Goal: Information Seeking & Learning: Check status

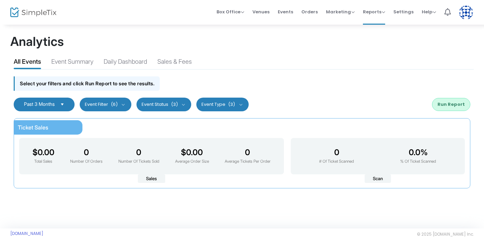
click at [63, 104] on span "Select" at bounding box center [62, 103] width 11 height 11
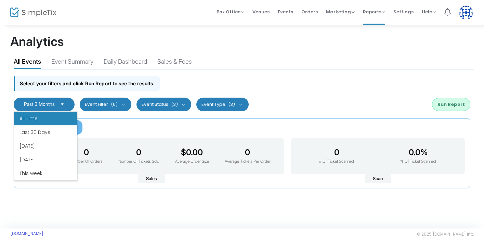
click at [40, 115] on li "All Time" at bounding box center [45, 118] width 63 height 14
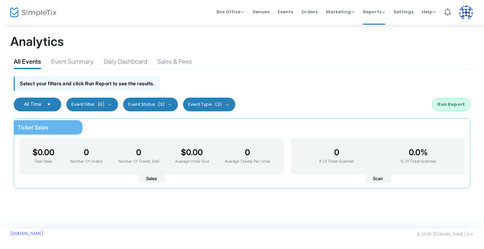
click at [104, 105] on span "(6)" at bounding box center [100, 104] width 7 height 5
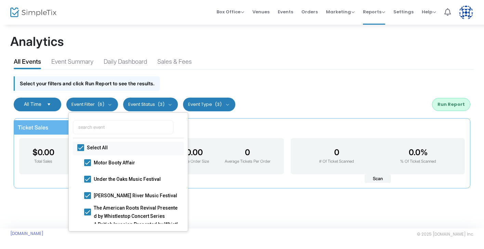
click at [80, 147] on span at bounding box center [80, 147] width 7 height 7
click at [80, 151] on input "Select All" at bounding box center [80, 151] width 0 height 0
checkbox input "false"
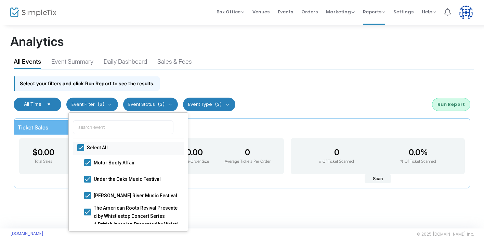
checkbox input "false"
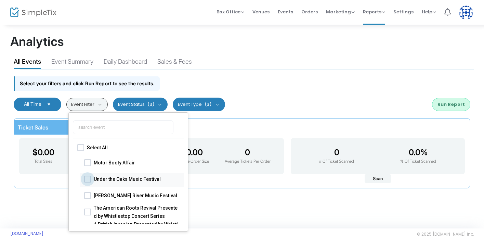
click at [91, 178] on span at bounding box center [87, 178] width 7 height 7
click at [88, 182] on input "Under the Oaks Music Festival" at bounding box center [87, 182] width 0 height 0
checkbox input "true"
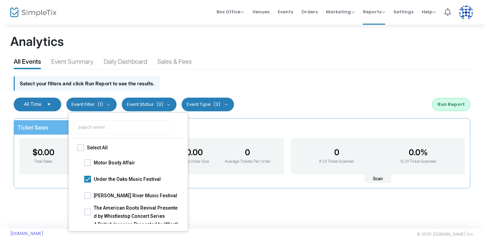
click at [294, 127] on div "Ticket Sales $0.00 Total Sales 0 Number Of Orders 0 Number Of Tickets Sold $0.0…" at bounding box center [242, 153] width 457 height 70
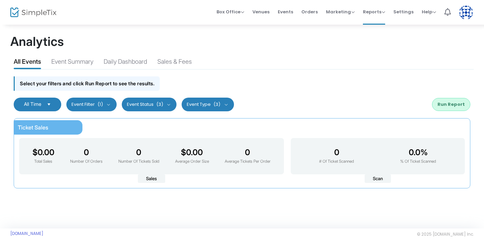
click at [452, 98] on button "Run Report" at bounding box center [451, 104] width 38 height 13
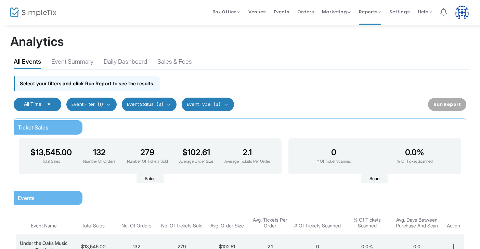
click at [54, 101] on span "Select" at bounding box center [48, 103] width 11 height 11
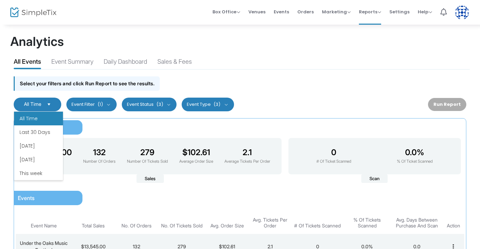
click at [44, 116] on li "All Time" at bounding box center [38, 118] width 49 height 14
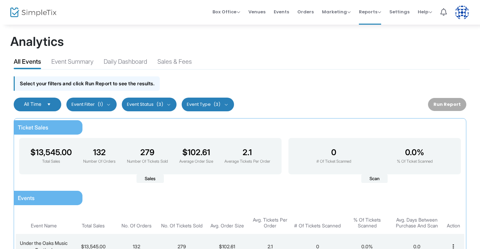
click at [93, 106] on button "Event Filter (1)" at bounding box center [91, 104] width 50 height 14
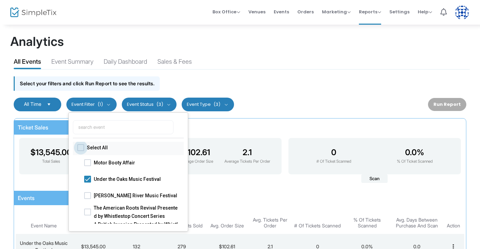
click at [80, 149] on span at bounding box center [80, 147] width 7 height 7
click at [80, 151] on input "Select All" at bounding box center [80, 151] width 0 height 0
checkbox input "true"
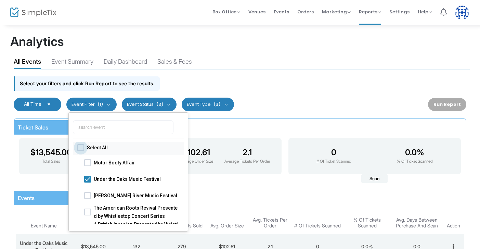
checkbox input "true"
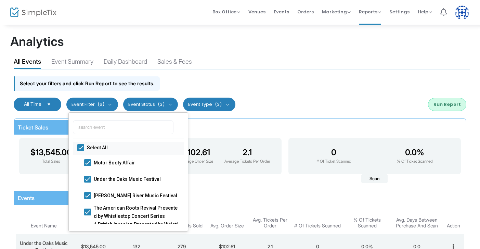
click at [79, 147] on span at bounding box center [80, 147] width 7 height 7
click at [80, 151] on input "Select All" at bounding box center [80, 151] width 0 height 0
checkbox input "false"
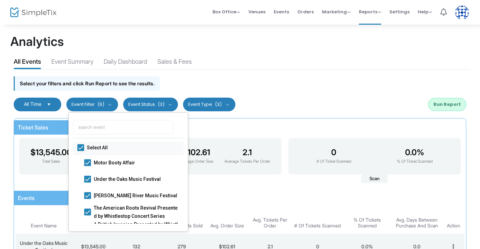
checkbox input "false"
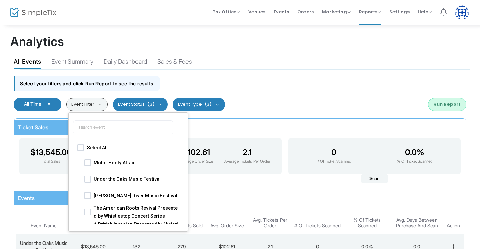
click at [357, 103] on div "All Time Last 30 Days Last 3 Months Last 6 Months Last 12 Months Custom Range C…" at bounding box center [239, 104] width 459 height 21
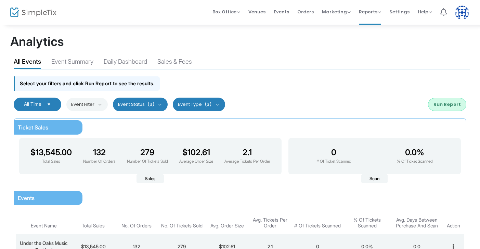
click at [447, 108] on button "Run Report" at bounding box center [447, 104] width 38 height 13
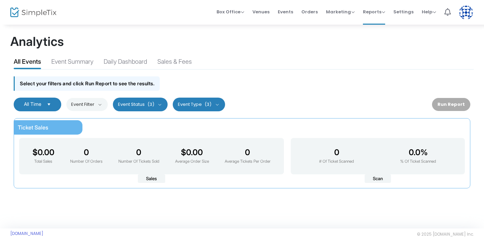
click at [104, 103] on button "Event Filter" at bounding box center [86, 104] width 41 height 13
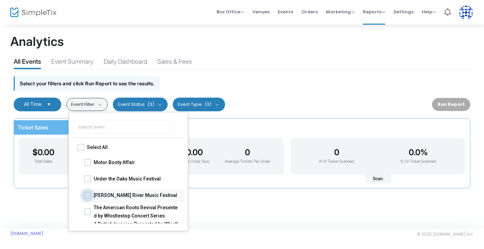
click at [118, 195] on span "Sandy River Music Festival" at bounding box center [137, 194] width 86 height 8
click at [88, 198] on input "Sandy River Music Festival" at bounding box center [87, 198] width 0 height 0
checkbox input "true"
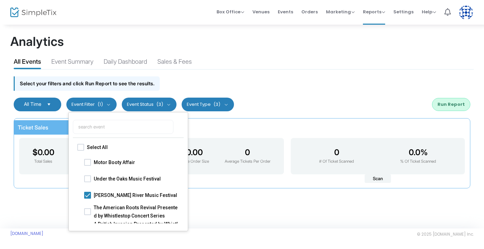
click at [332, 129] on div "Ticket Sales $0.00 Total Sales 0 Number Of Orders 0 Number Of Tickets Sold $0.0…" at bounding box center [242, 153] width 457 height 70
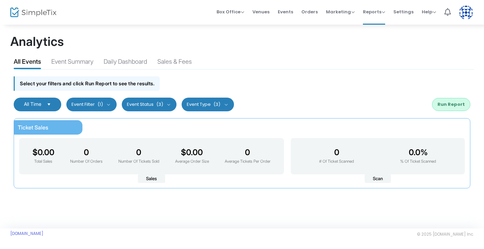
click at [457, 105] on button "Run Report" at bounding box center [451, 104] width 38 height 13
